Goal: Task Accomplishment & Management: Manage account settings

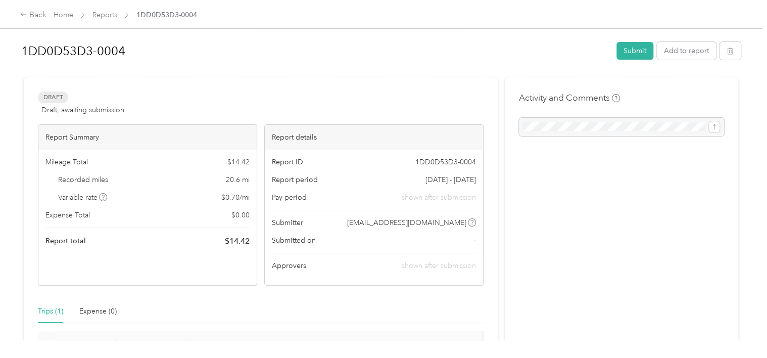
click at [62, 20] on div "Back Home Reports 1DD0D53D3-0004" at bounding box center [108, 15] width 177 height 12
click at [63, 15] on link "Home" at bounding box center [64, 15] width 20 height 9
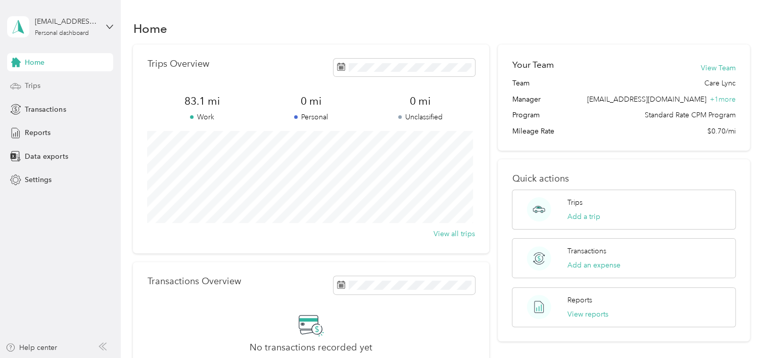
click at [45, 90] on div "Trips" at bounding box center [60, 86] width 106 height 18
